Goal: Information Seeking & Learning: Learn about a topic

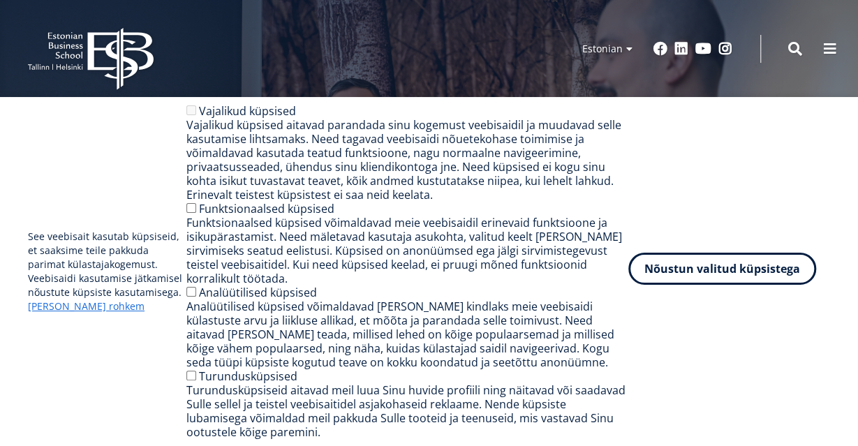
click at [752, 270] on button "Nõustun valitud küpsistega" at bounding box center [722, 269] width 188 height 32
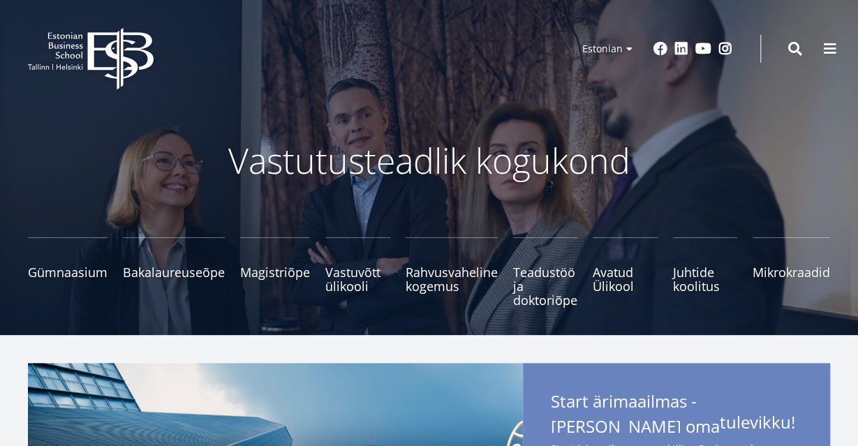
scroll to position [48, 0]
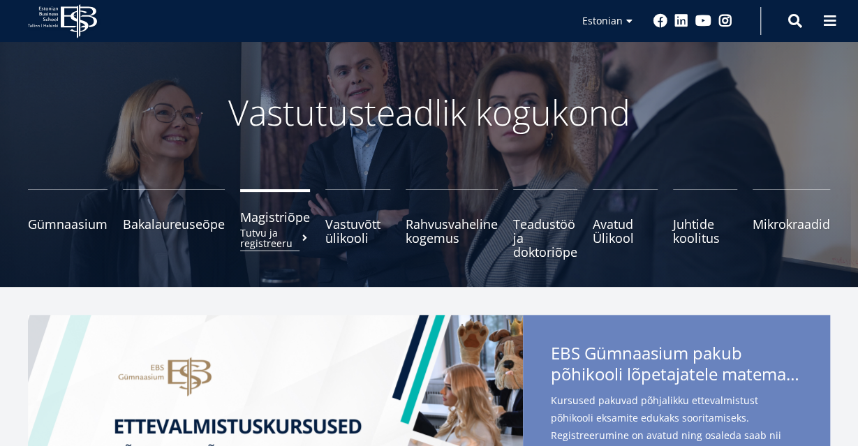
click at [290, 219] on span "Magistriõpe Tutvu ja registreeru" at bounding box center [275, 217] width 70 height 14
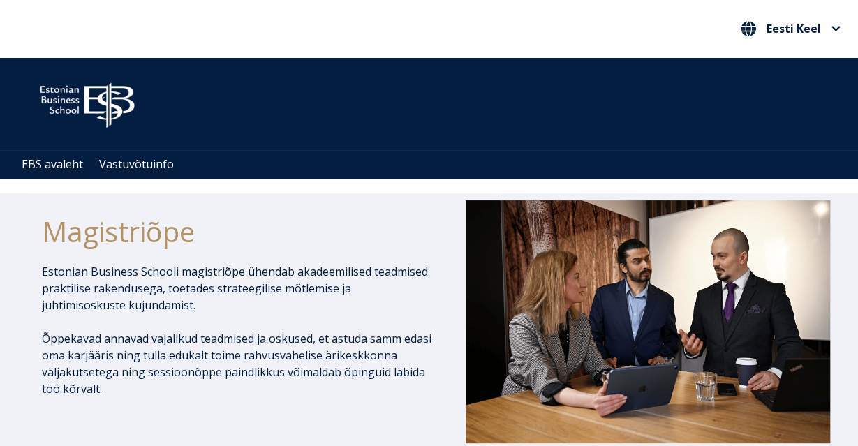
click at [165, 303] on p "Estonian Business Schooli magistriõpe ühendab akadeemilised teadmised praktilis…" at bounding box center [238, 288] width 392 height 50
click at [164, 306] on p "Estonian Business Schooli magistriõpe ühendab akadeemilised teadmised praktilis…" at bounding box center [238, 288] width 392 height 50
click at [164, 305] on p "Estonian Business Schooli magistriõpe ühendab akadeemilised teadmised praktilis…" at bounding box center [238, 288] width 392 height 50
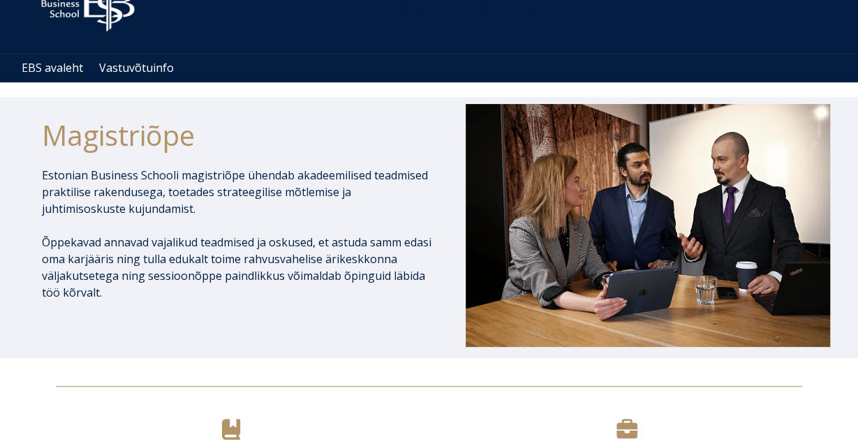
scroll to position [96, 0]
click at [153, 289] on p "Õppekavad annavad vajalikud teadmised ja oskused, et astuda samm edasi oma karj…" at bounding box center [238, 267] width 392 height 67
click at [169, 286] on p "Õppekavad annavad vajalikud teadmised ja oskused, et astuda samm edasi oma karj…" at bounding box center [238, 267] width 392 height 67
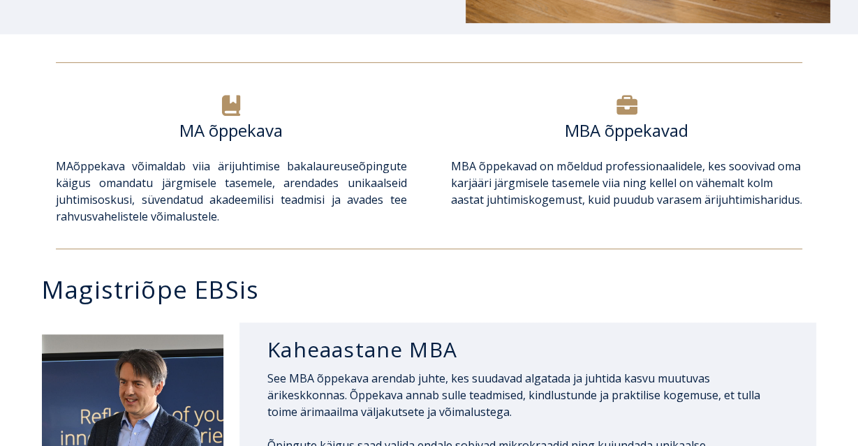
scroll to position [436, 0]
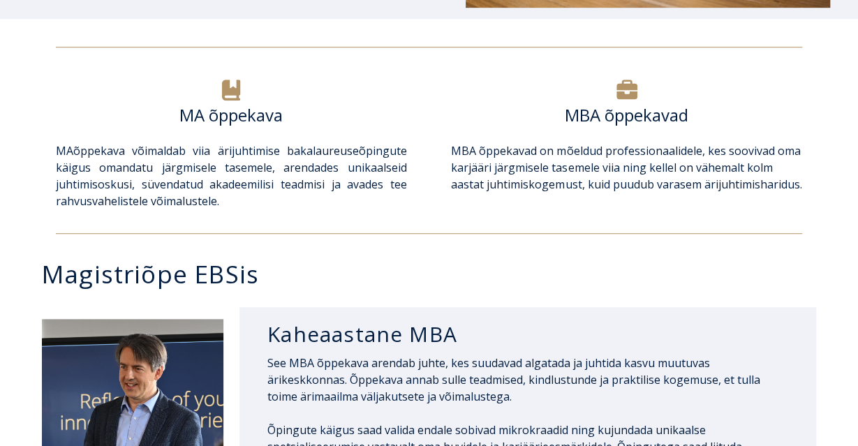
click at [243, 199] on p "MA õppekava võimaldab viia ärijuhtimise bakalaureuseõpingute käigus omandatu jä…" at bounding box center [231, 175] width 351 height 67
click at [241, 202] on p "MA õppekava võimaldab viia ärijuhtimise bakalaureuseõpingute käigus omandatu jä…" at bounding box center [231, 175] width 351 height 67
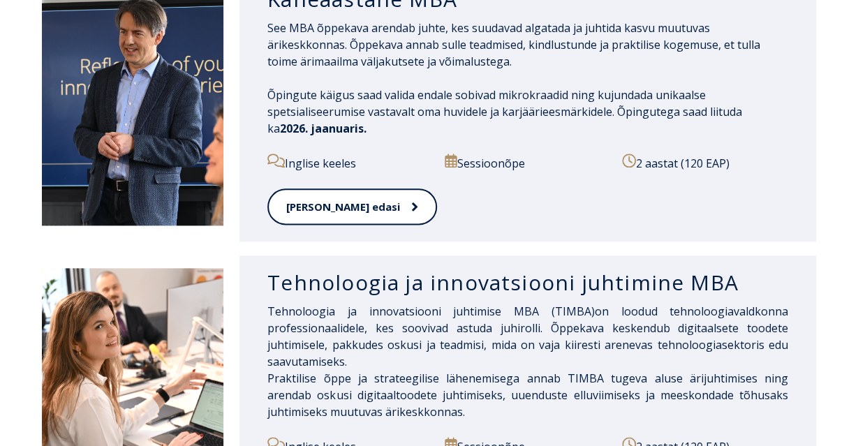
scroll to position [970, 0]
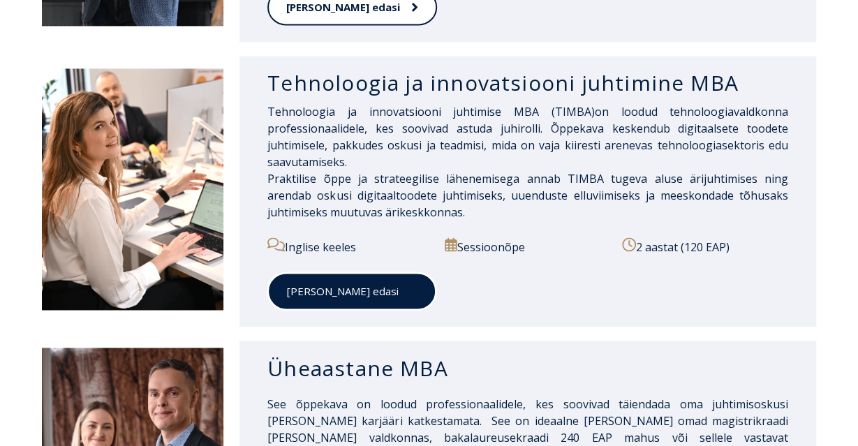
click at [399, 287] on span at bounding box center [408, 291] width 18 height 14
